Goal: Task Accomplishment & Management: Manage account settings

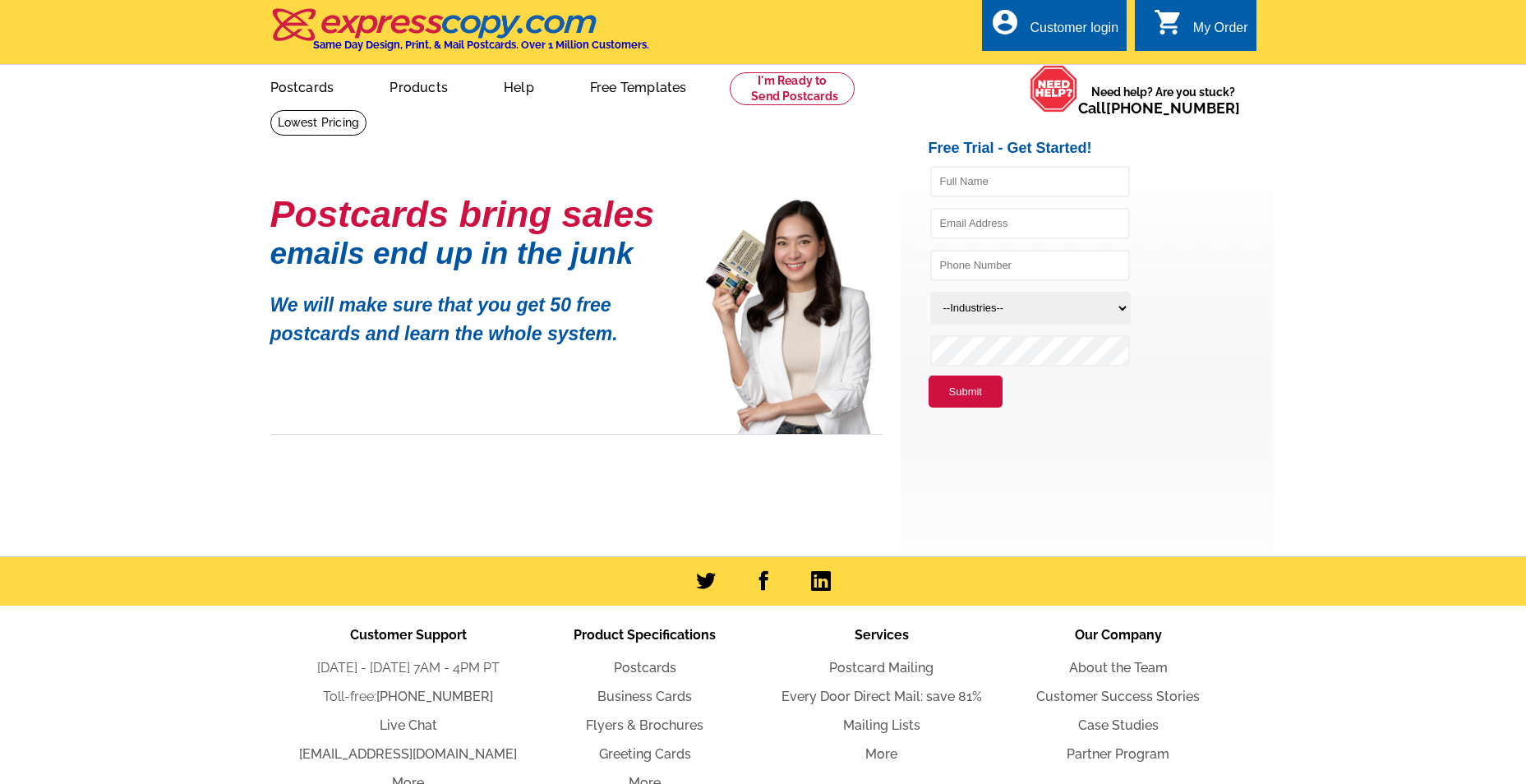
click at [1093, 24] on div "Customer login" at bounding box center [1074, 32] width 89 height 23
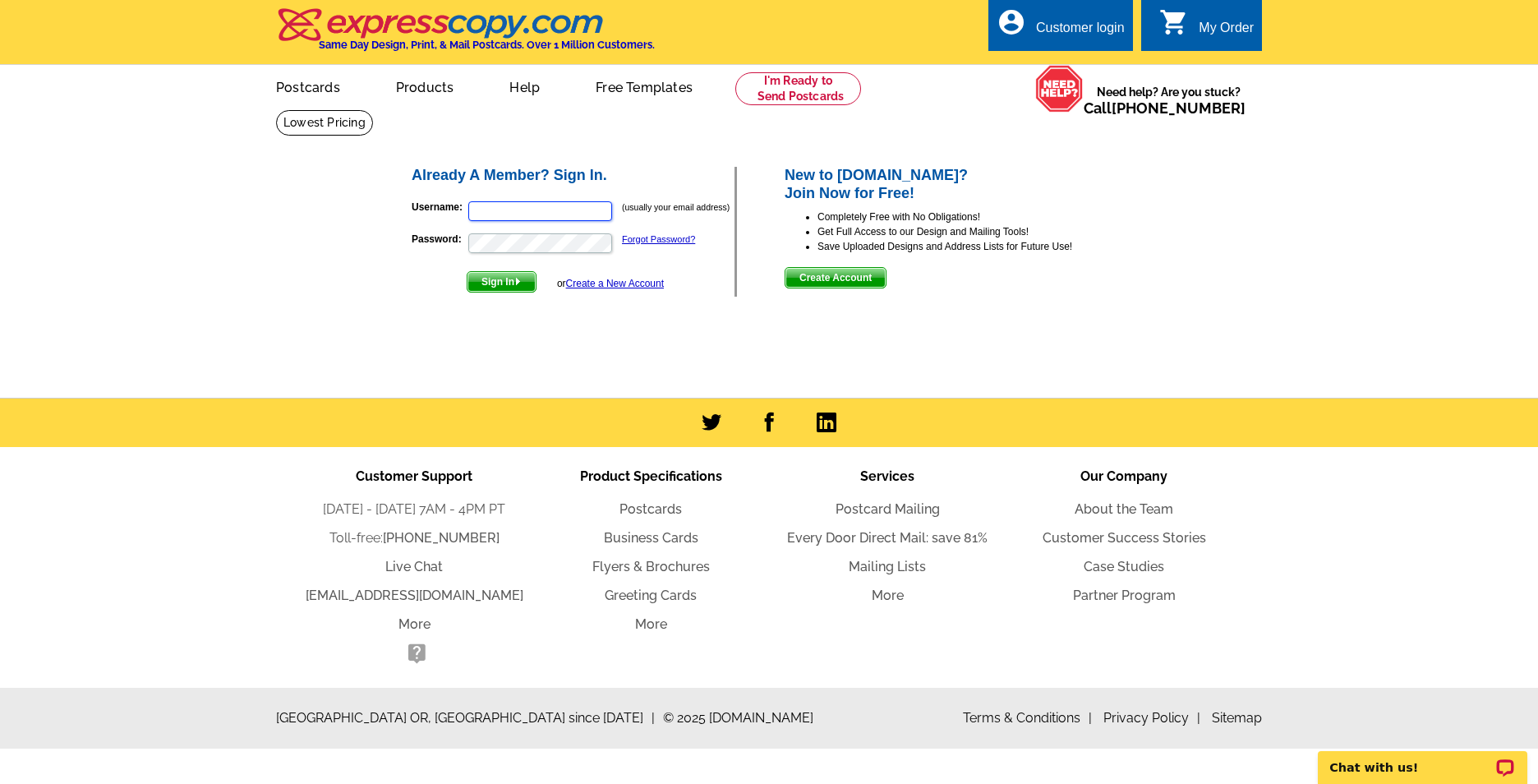
type input "[EMAIL_ADDRESS][DOMAIN_NAME]"
click at [506, 284] on span "Sign In" at bounding box center [501, 282] width 68 height 20
